Goal: Task Accomplishment & Management: Complete application form

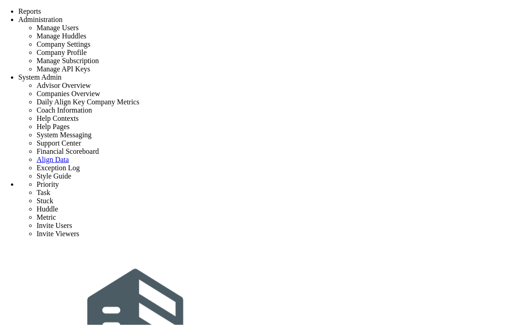
scroll to position [403, 0]
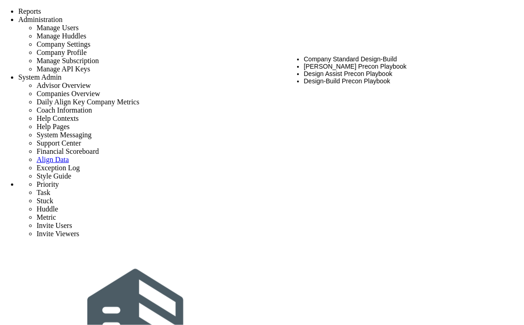
click at [327, 63] on li "CMAR Precon Playbook" at bounding box center [403, 66] width 199 height 7
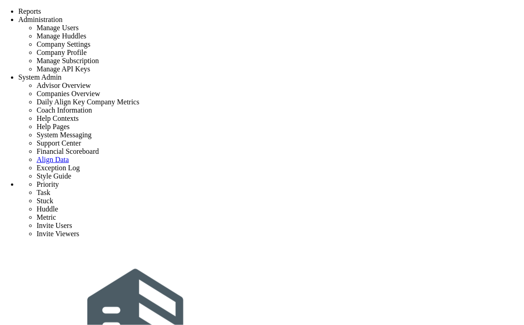
type input "project 3"
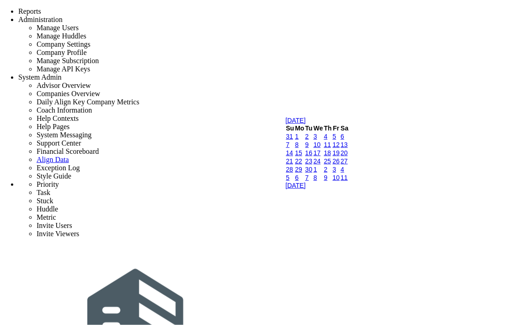
click at [309, 148] on link "9" at bounding box center [307, 144] width 4 height 7
type input "[DATE]"
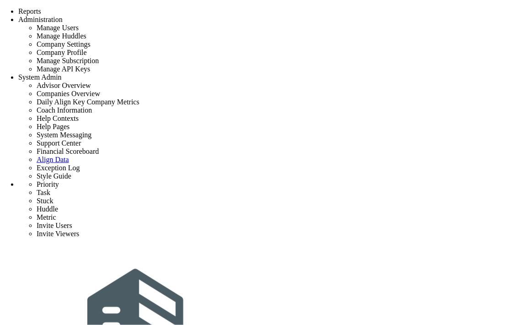
type input "s"
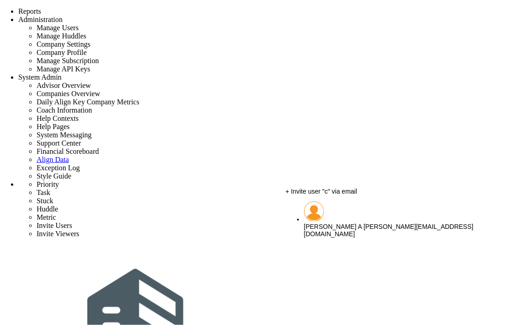
click at [329, 223] on span "[PERSON_NAME] A" at bounding box center [333, 226] width 58 height 7
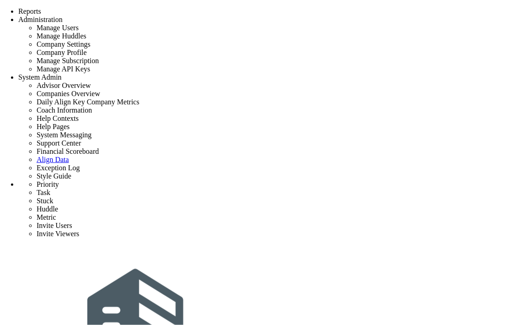
type input "[PERSON_NAME] A"
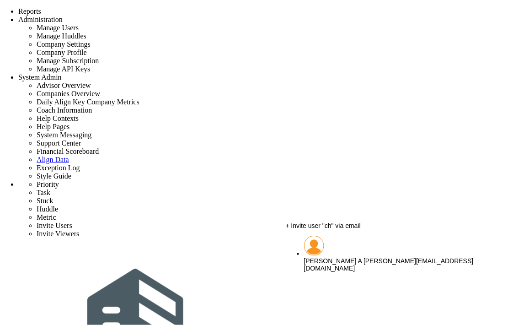
click at [335, 257] on span "[PERSON_NAME] A" at bounding box center [333, 260] width 58 height 7
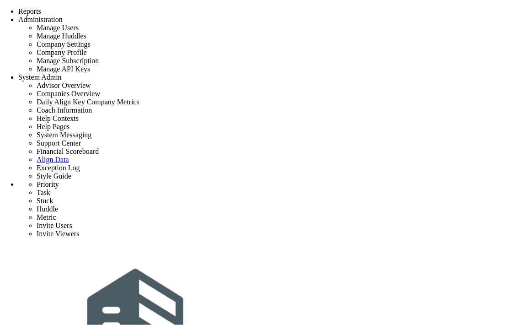
type input "[PERSON_NAME] A"
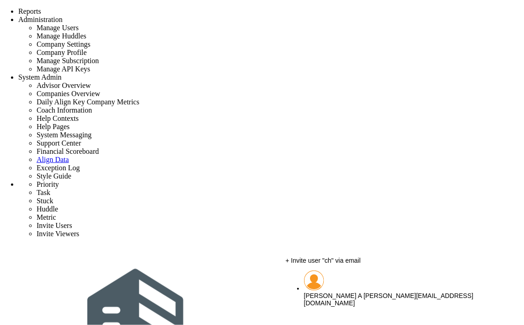
click at [327, 292] on span "[PERSON_NAME] A" at bounding box center [333, 295] width 58 height 7
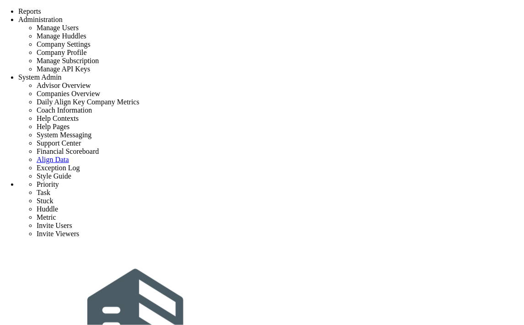
scroll to position [74, 0]
type input "[PERSON_NAME] A"
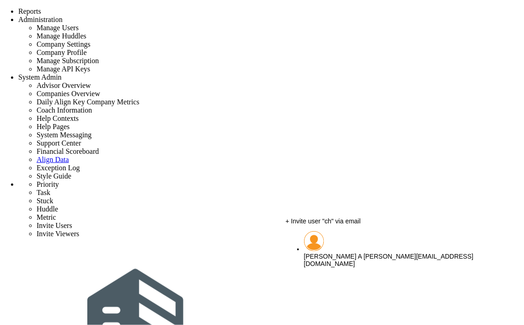
click at [337, 252] on span "[PERSON_NAME] A" at bounding box center [333, 255] width 58 height 7
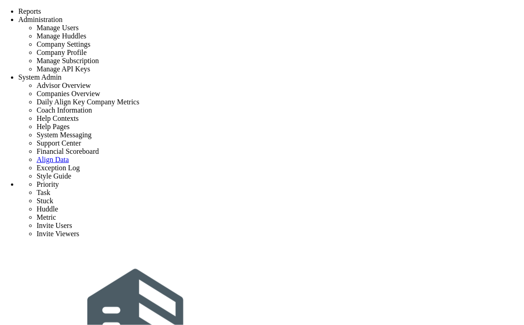
type input "[PERSON_NAME] A"
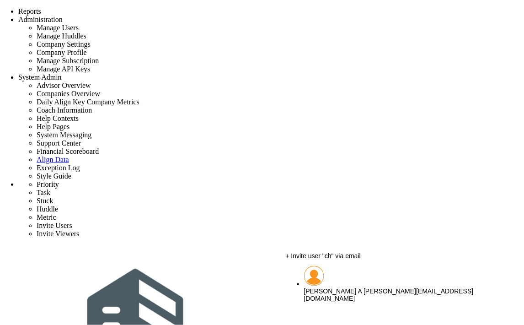
click at [323, 289] on div "chandrika A chandrika@align.com" at bounding box center [403, 294] width 199 height 15
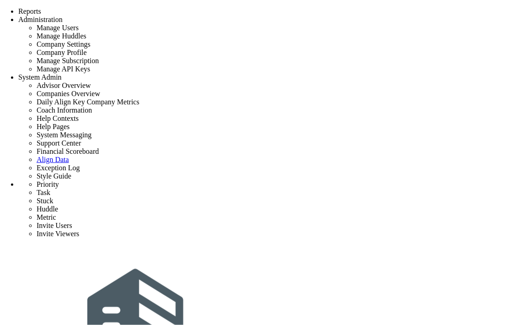
type input "[PERSON_NAME] A"
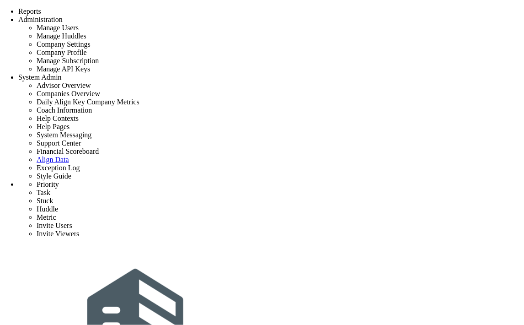
type input "Project Launch - project 3"
type input "0"
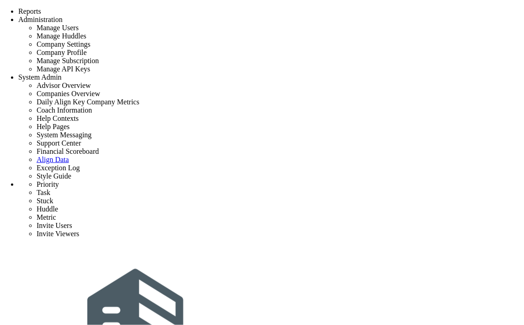
type input "6"
radio input "true"
type input "[PERSON_NAME] A"
type input "0"
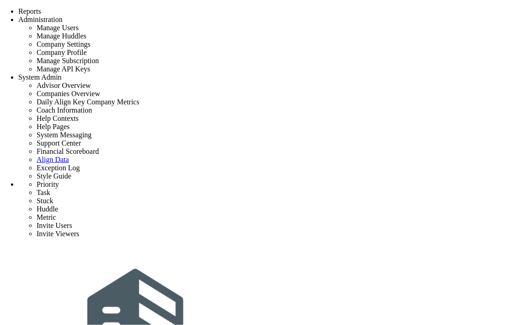
type input "6"
radio input "true"
checkbox input "false"
type input "[DATE]"
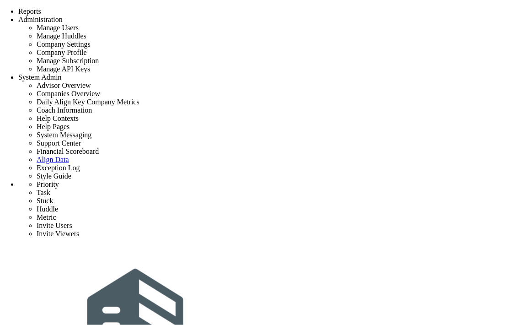
checkbox input "false"
type input "Project Launch - project 3"
type input "new task"
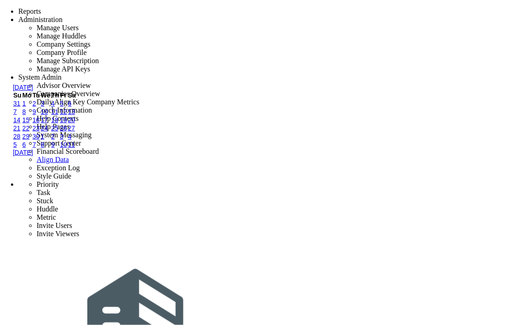
click at [48, 115] on link "10" at bounding box center [44, 111] width 7 height 7
type input "[DATE]"
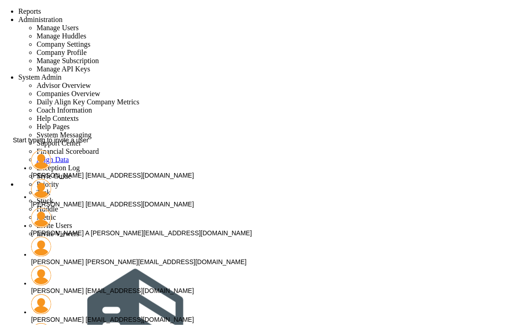
type input "c"
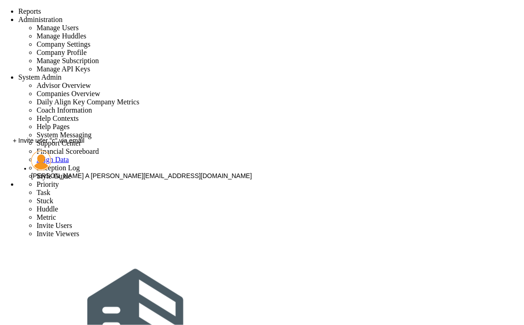
click at [75, 175] on div "chandrika A chandrika@align.com" at bounding box center [176, 175] width 290 height 7
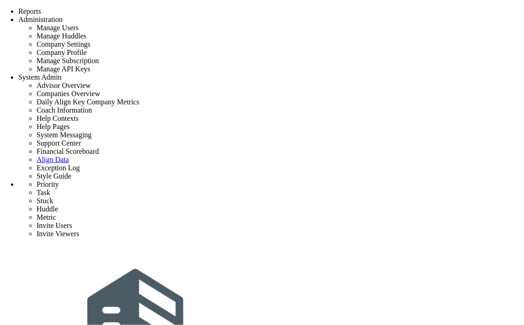
scroll to position [97, 0]
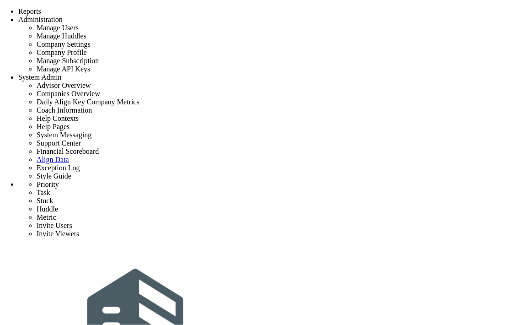
scroll to position [433, 0]
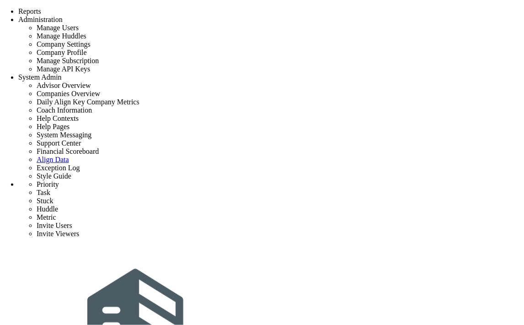
scroll to position [485, 0]
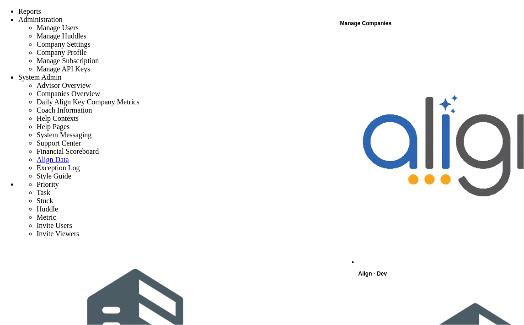
scroll to position [51, 0]
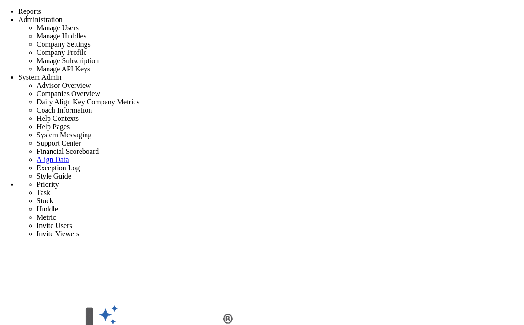
scroll to position [0, 0]
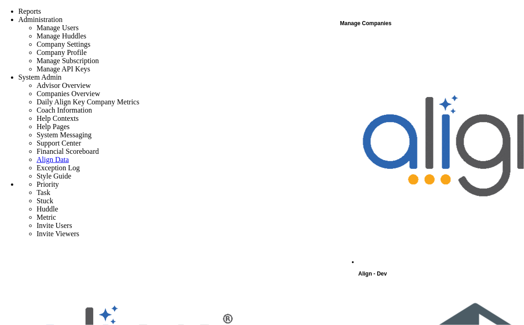
click at [399, 41] on div "Align - Dev" at bounding box center [440, 157] width 165 height 245
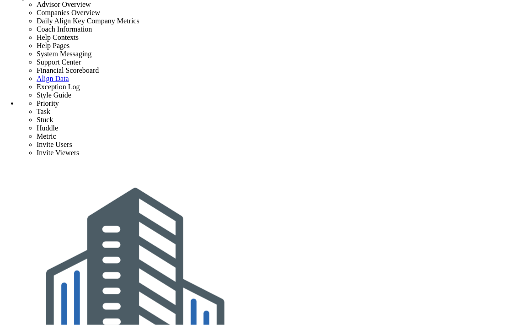
drag, startPoint x: 209, startPoint y: 186, endPoint x: 420, endPoint y: 190, distance: 211.7
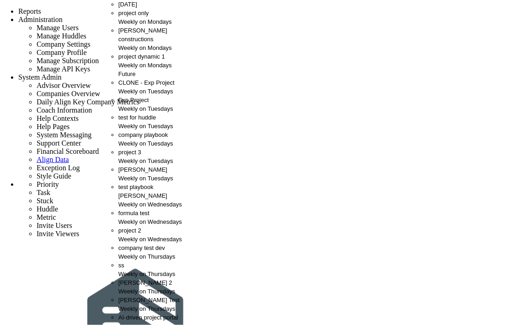
click at [140, 43] on span "[PERSON_NAME] constructions" at bounding box center [142, 35] width 49 height 16
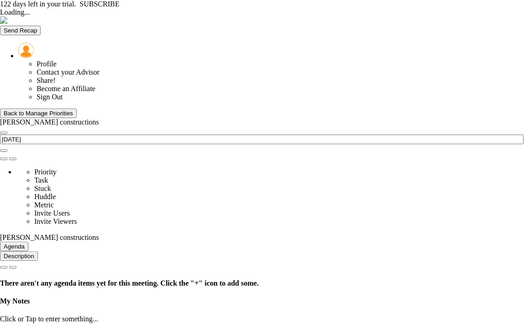
type input "[DATE]"
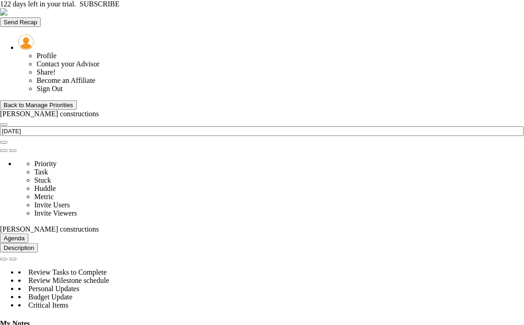
scroll to position [32, 78]
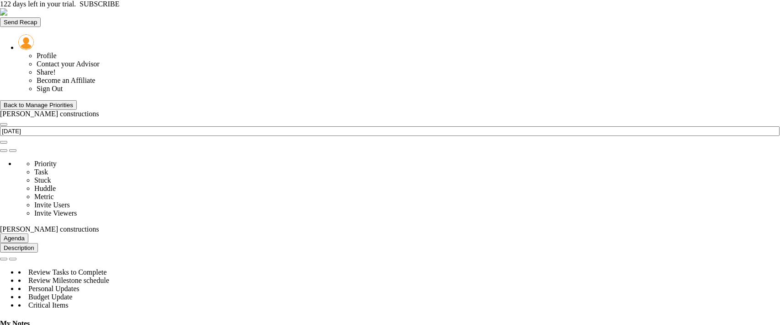
click at [515, 8] on div "Send Recap Profile Contact your Advisor Share! Become an Affiliate" at bounding box center [390, 50] width 780 height 85
click at [38, 101] on span at bounding box center [38, 101] width 0 height 0
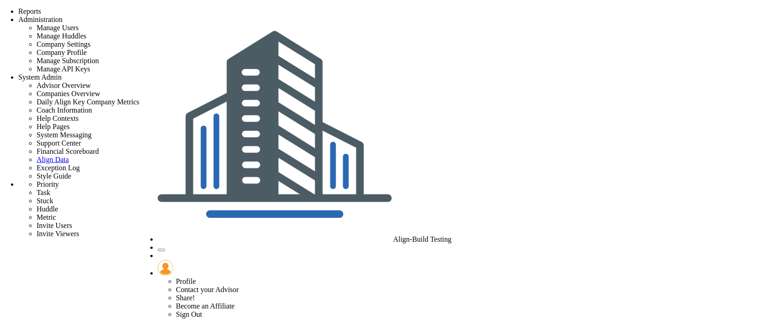
scroll to position [84, 0]
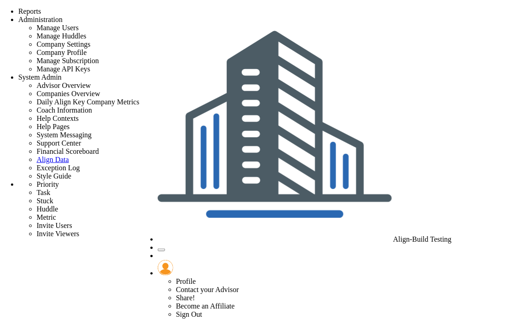
scroll to position [433, 0]
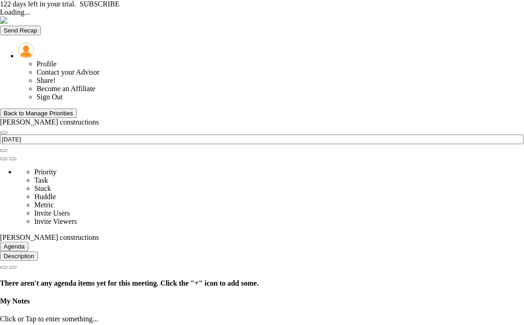
type input "[DATE]"
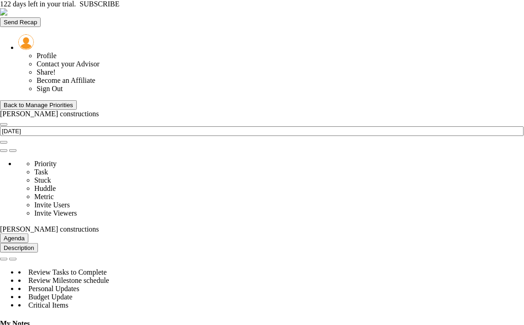
scroll to position [32, 78]
click at [43, 101] on div "Back to Manage Priorities" at bounding box center [38, 104] width 69 height 7
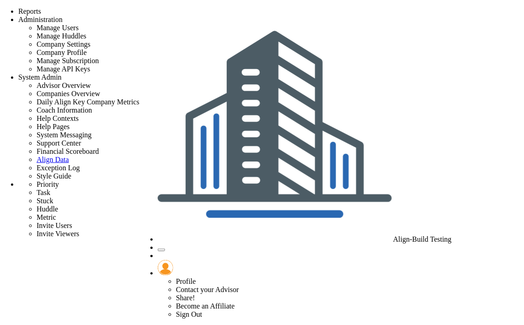
checkbox input "false"
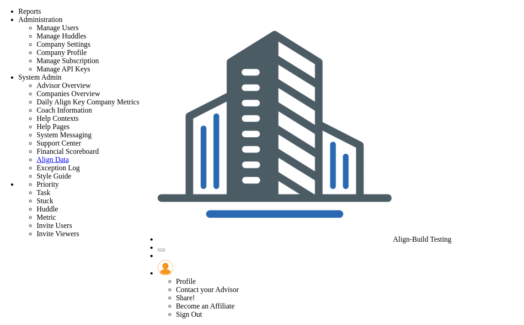
scroll to position [433, 0]
